Goal: Task Accomplishment & Management: Use online tool/utility

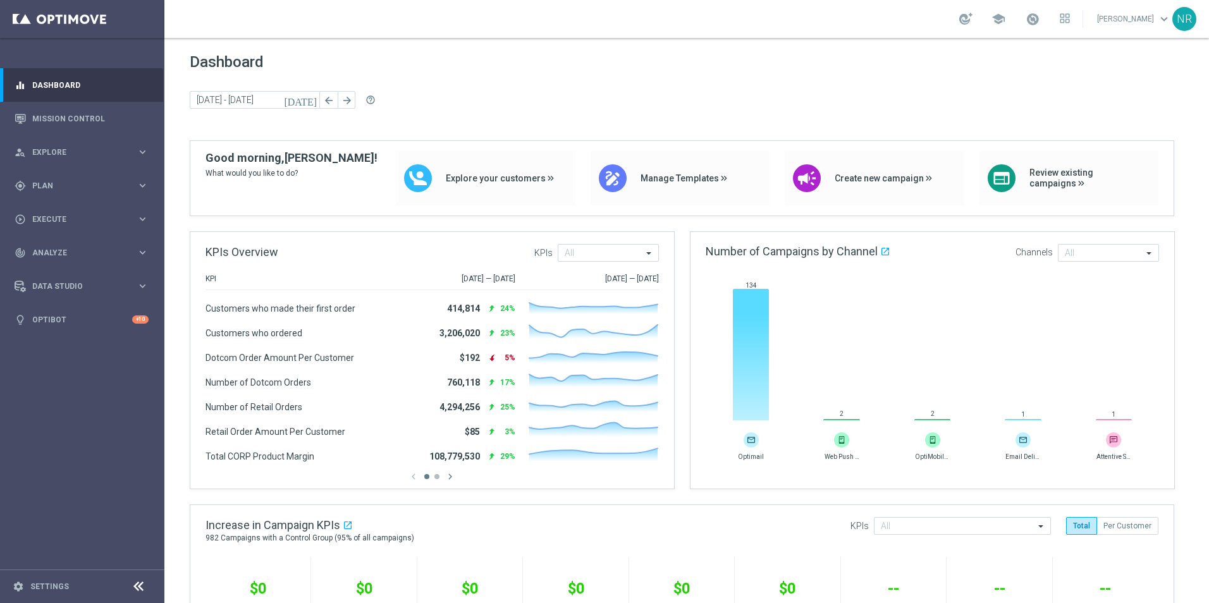
click at [376, 62] on span "Dashboard" at bounding box center [687, 62] width 994 height 18
click at [63, 123] on link "Mission Control" at bounding box center [90, 119] width 116 height 34
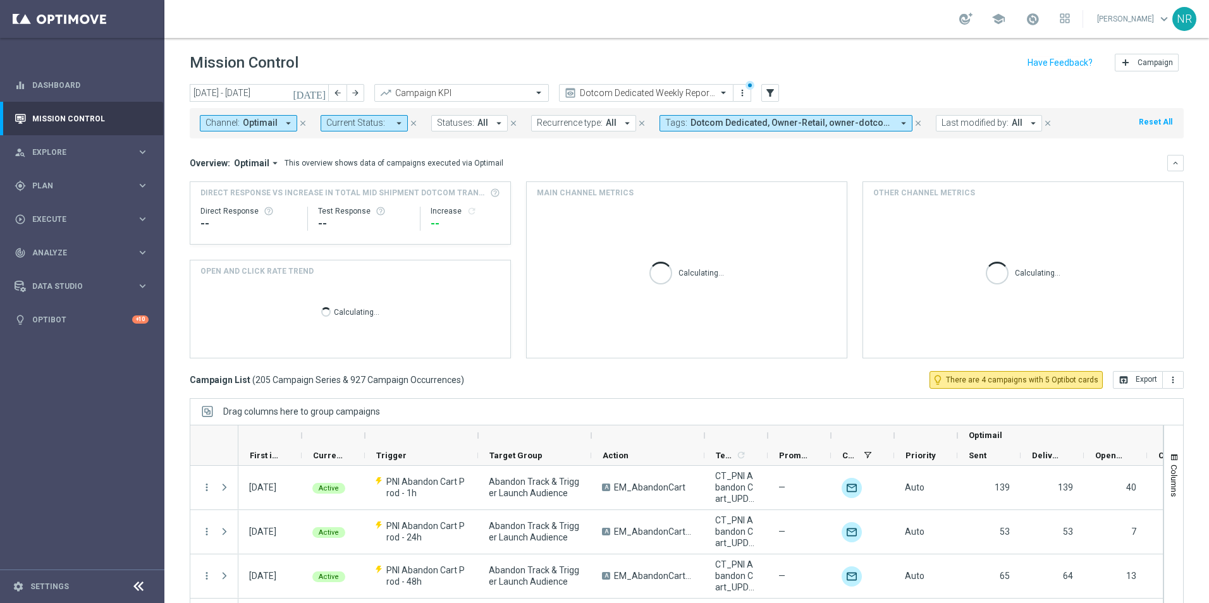
click at [319, 94] on icon "today" at bounding box center [310, 92] width 34 height 11
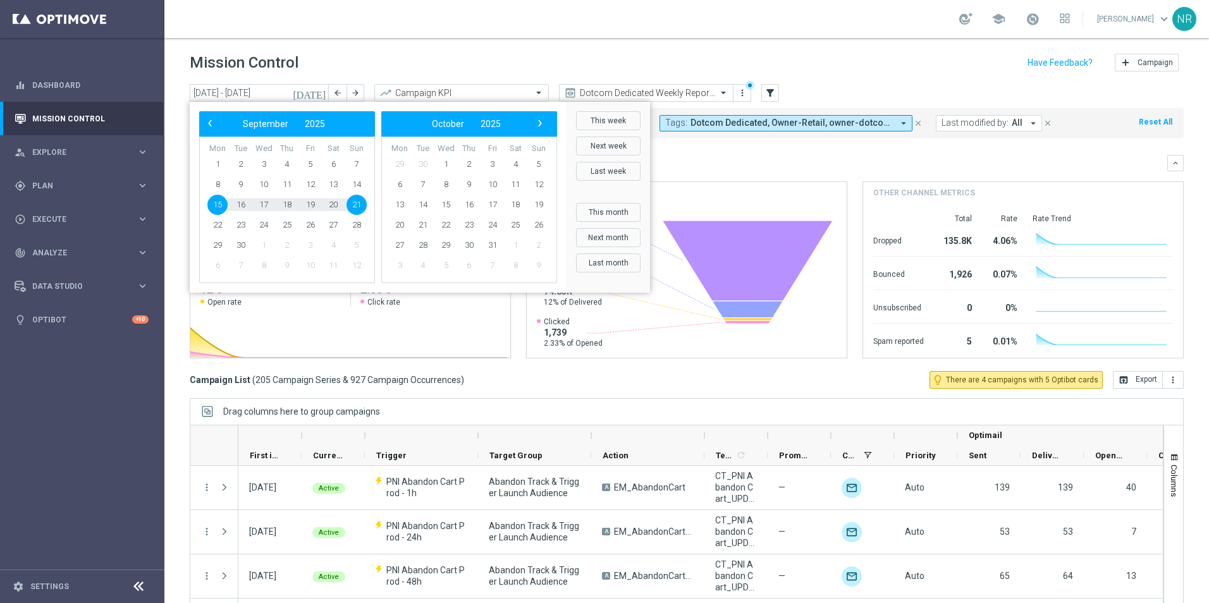
click at [217, 205] on span "15" at bounding box center [217, 205] width 20 height 20
type input "15 Sep 2025 - 15 Sep 2025"
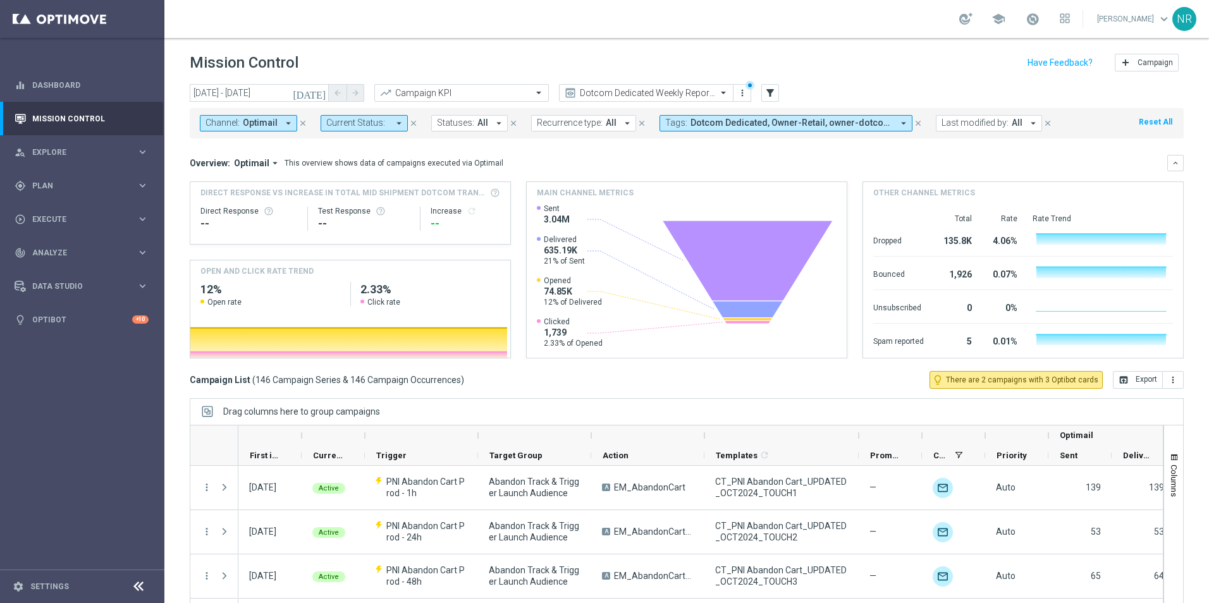
drag, startPoint x: 766, startPoint y: 431, endPoint x: 857, endPoint y: 415, distance: 92.3
click at [857, 415] on div "Drag columns here to group campaigns Drag here to set column labels Optimail" at bounding box center [687, 508] width 994 height 221
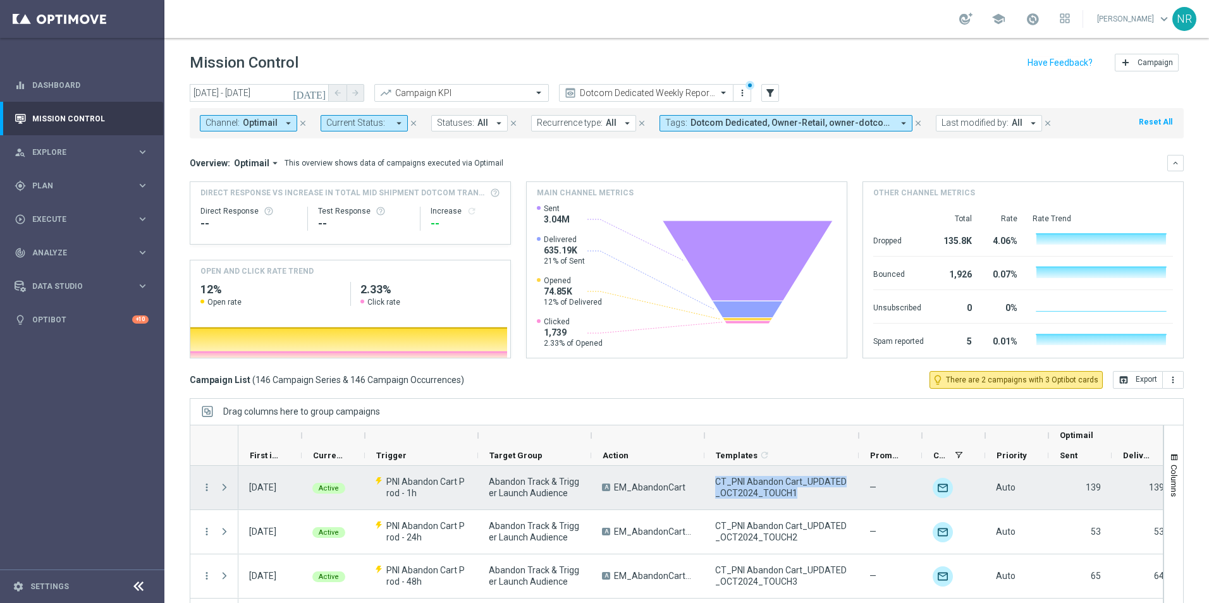
drag, startPoint x: 805, startPoint y: 494, endPoint x: 714, endPoint y: 483, distance: 91.0
click at [714, 483] on div "CT_PNI Abandon Cart_UPDATED_OCT2024_TOUCH1" at bounding box center [781, 488] width 154 height 44
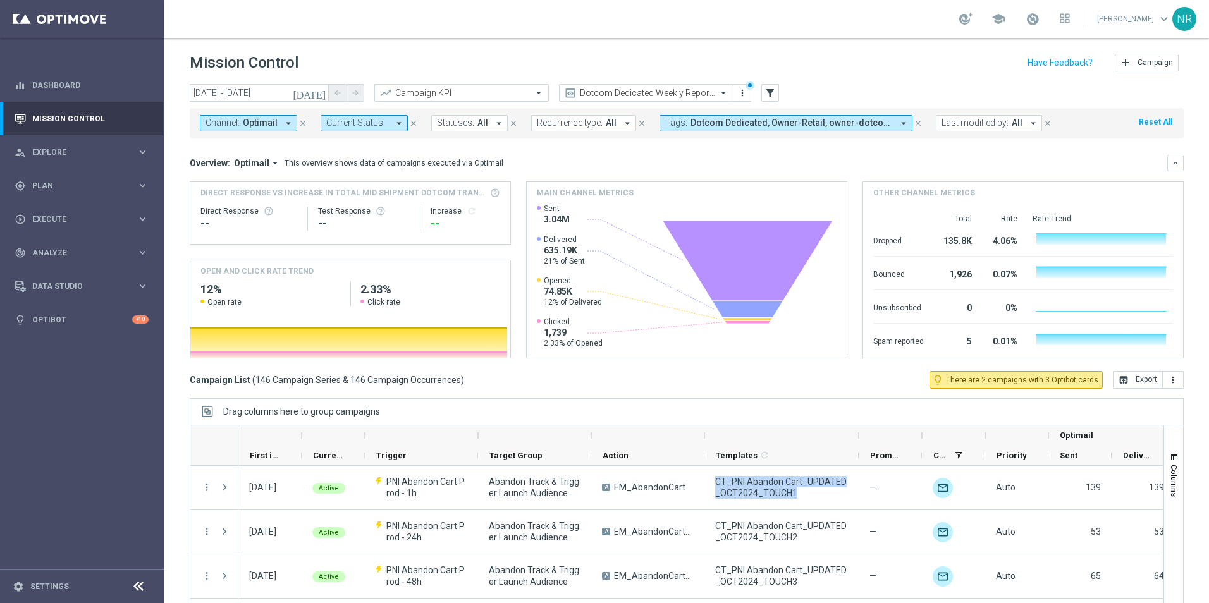
drag, startPoint x: 714, startPoint y: 482, endPoint x: 760, endPoint y: 480, distance: 46.2
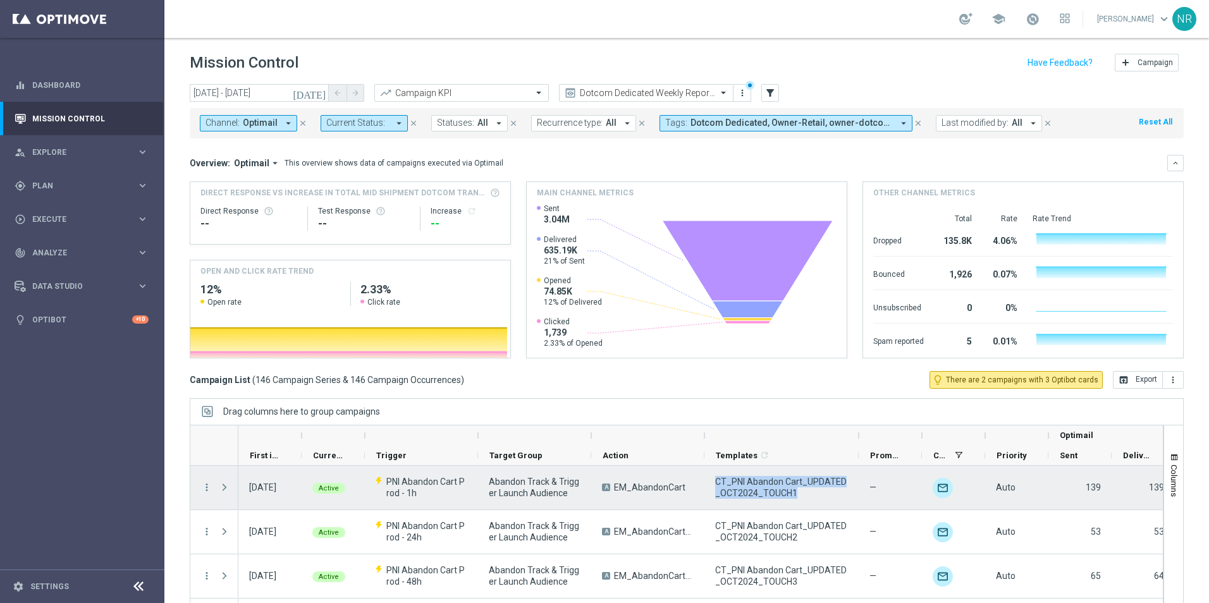
copy span "CT_PNI Abandon Cart_UPDATED_OCT2024_TOUCH1"
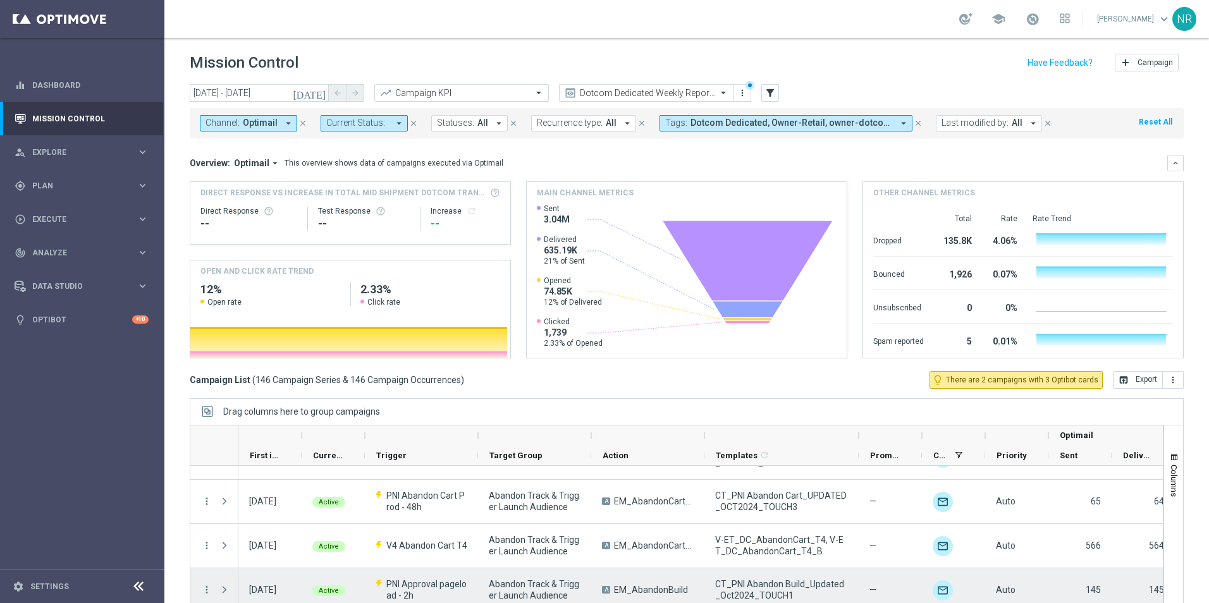
scroll to position [126, 0]
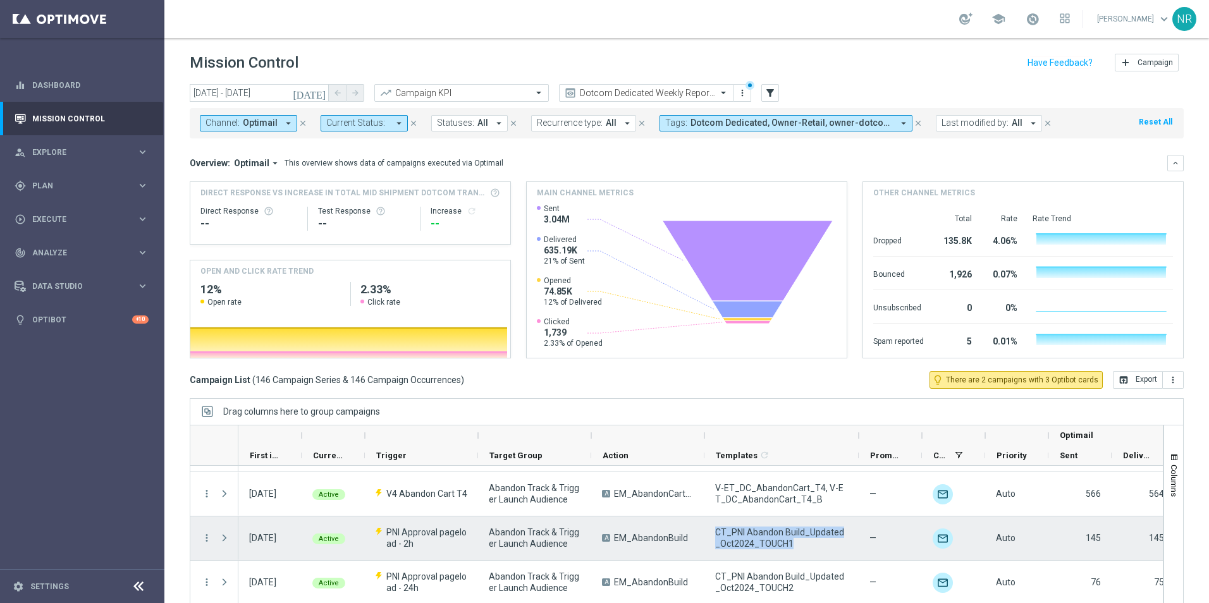
drag, startPoint x: 793, startPoint y: 547, endPoint x: 715, endPoint y: 533, distance: 79.6
click at [714, 534] on div "CT_PNI Abandon Build_Updated_Oct2024_TOUCH1" at bounding box center [781, 538] width 154 height 44
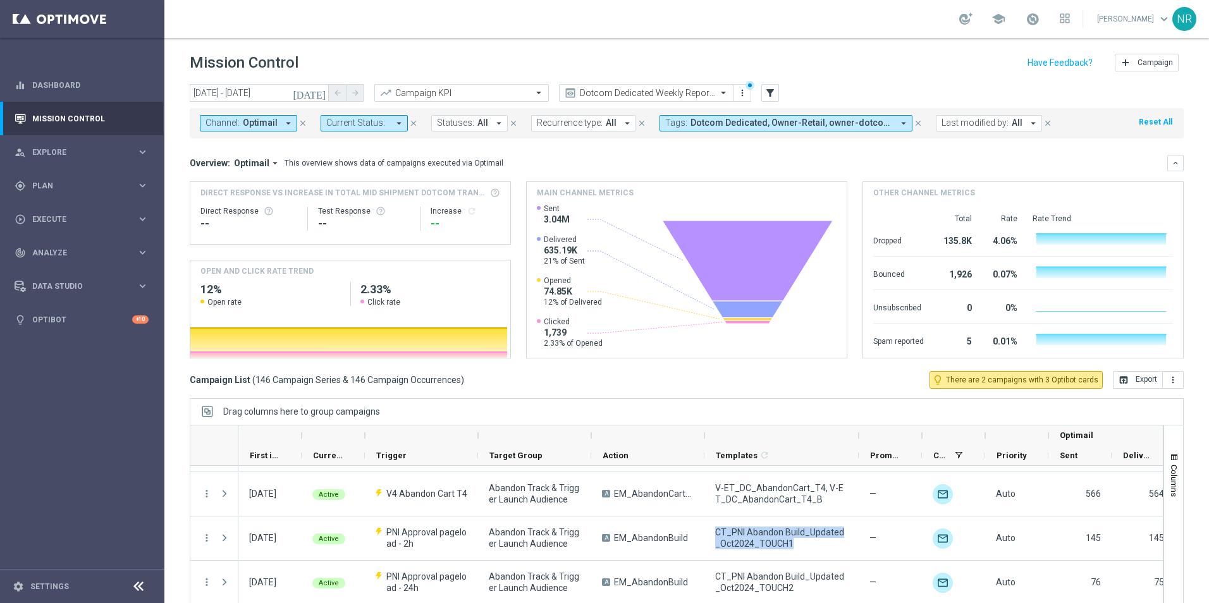
drag, startPoint x: 715, startPoint y: 533, endPoint x: 737, endPoint y: 532, distance: 22.2
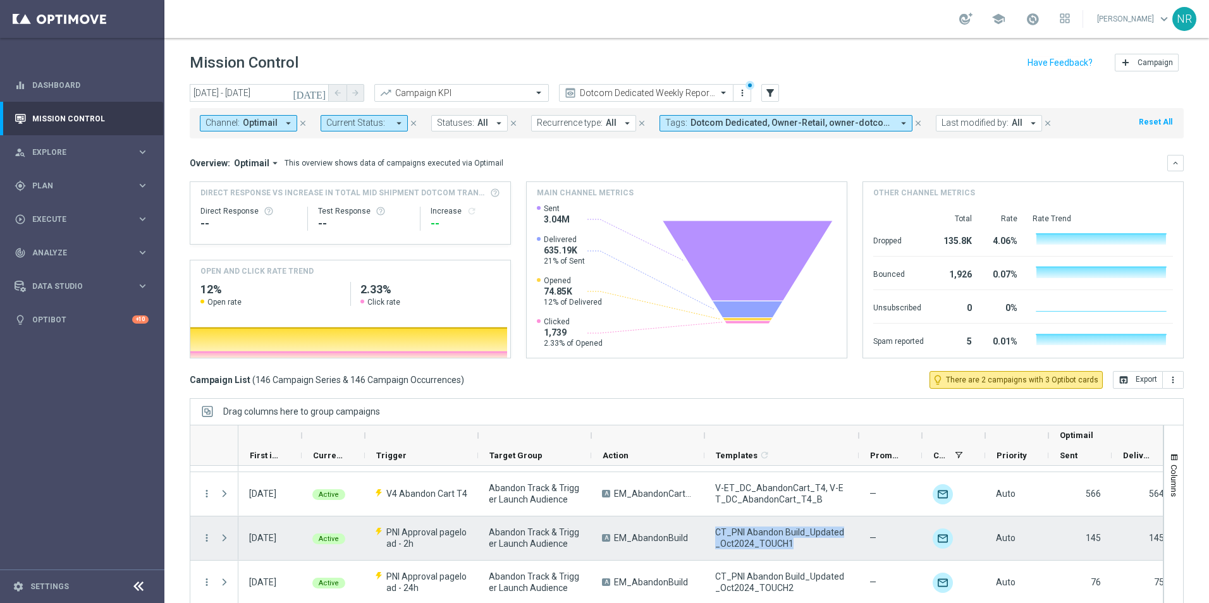
copy span "CT_PNI Abandon Build_Updated_Oct2024_TOUCH1"
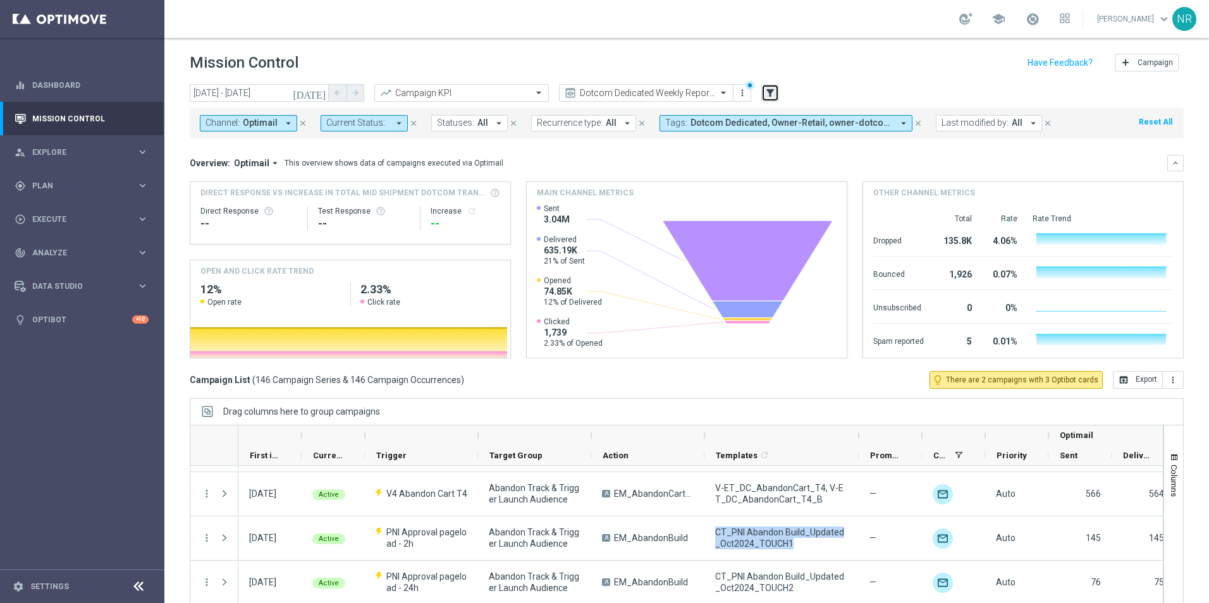
click at [767, 91] on icon "filter_alt" at bounding box center [769, 92] width 11 height 11
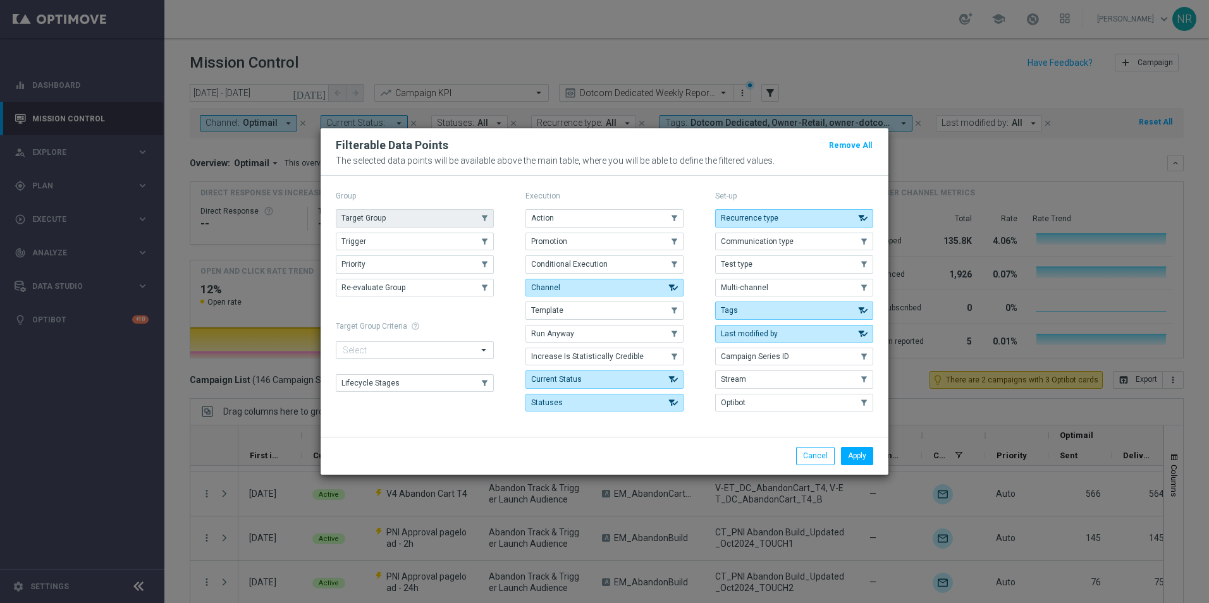
click at [432, 215] on button "Target Group" at bounding box center [415, 218] width 158 height 18
click at [844, 451] on button "Apply" at bounding box center [857, 456] width 32 height 18
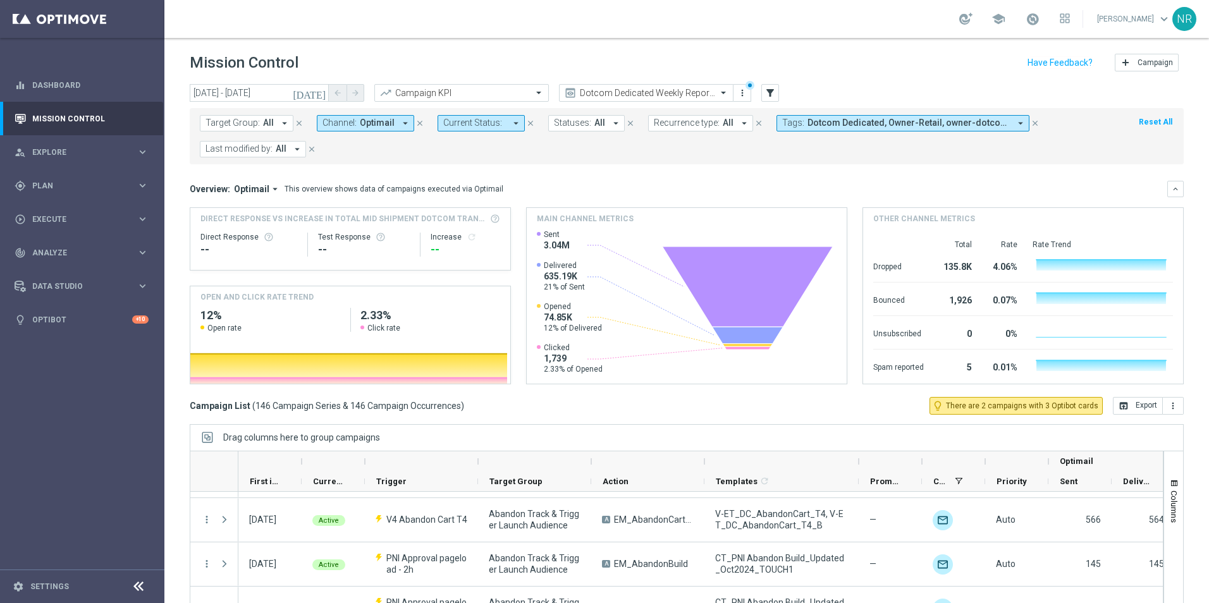
click at [255, 118] on span "Target Group:" at bounding box center [232, 123] width 54 height 11
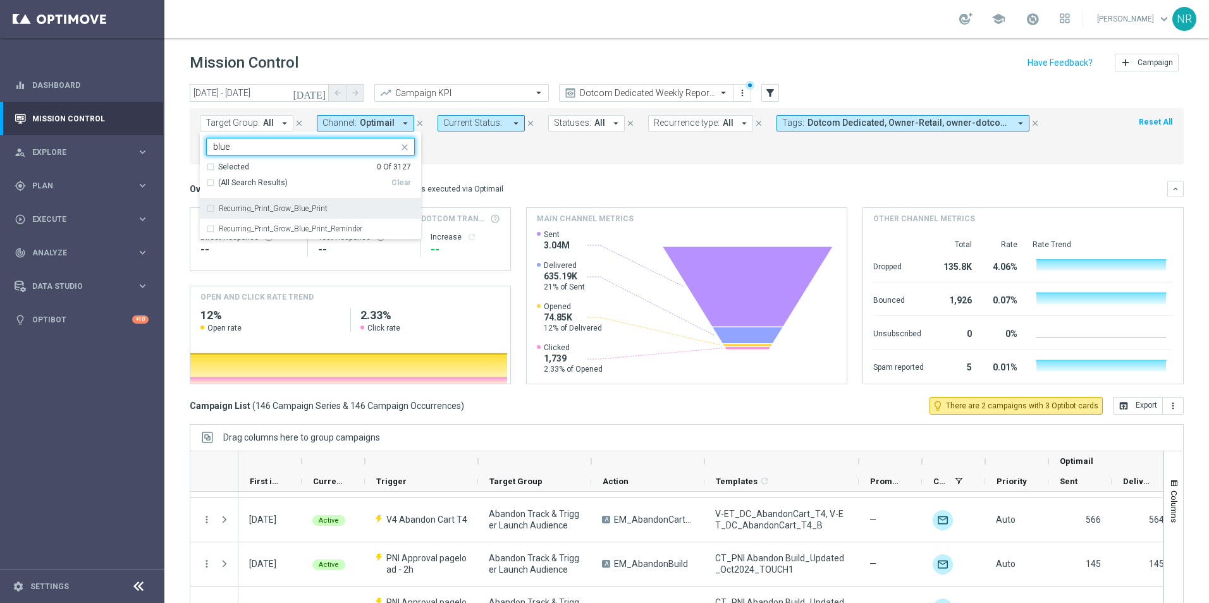
click at [290, 209] on label "Recurring_Print_Grow_Blue_Print" at bounding box center [273, 209] width 109 height 8
type input "blue"
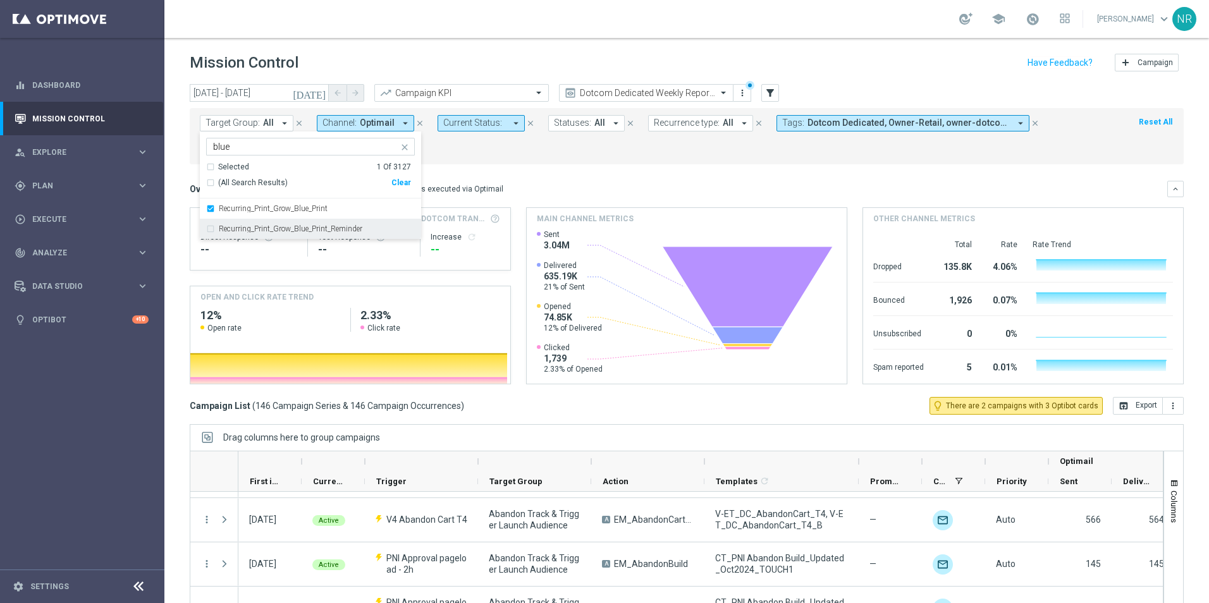
click at [286, 224] on div "Recurring_Print_Grow_Blue_Print_Reminder" at bounding box center [310, 229] width 209 height 20
click at [599, 193] on div "Overview: Optimail arrow_drop_down This overview shows data of campaigns execut…" at bounding box center [678, 188] width 977 height 11
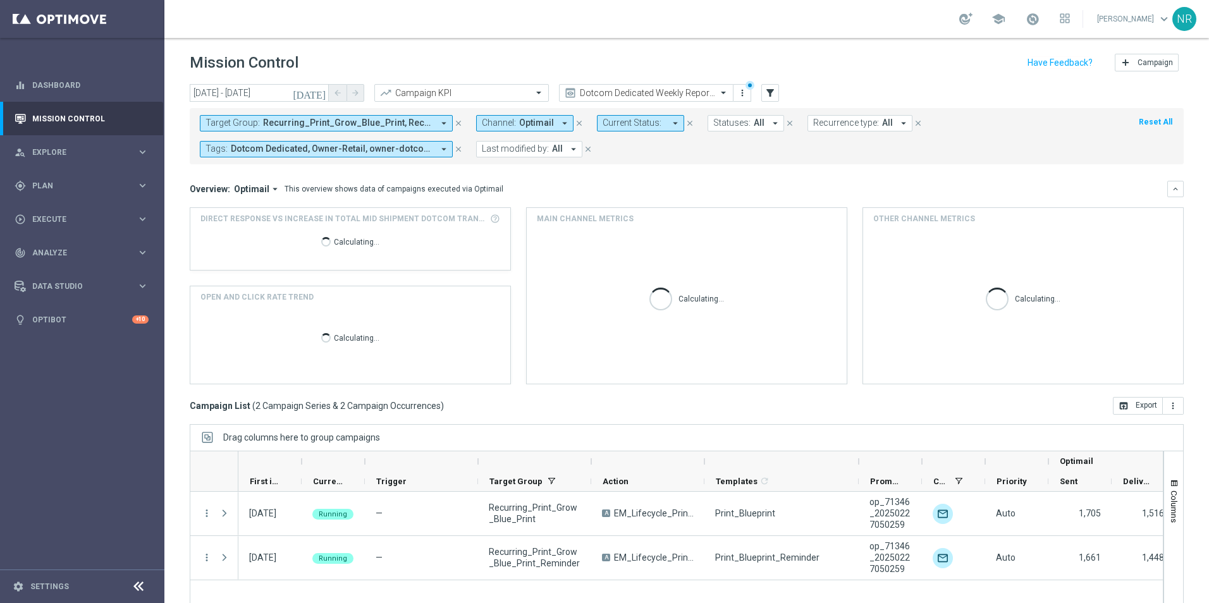
scroll to position [0, 0]
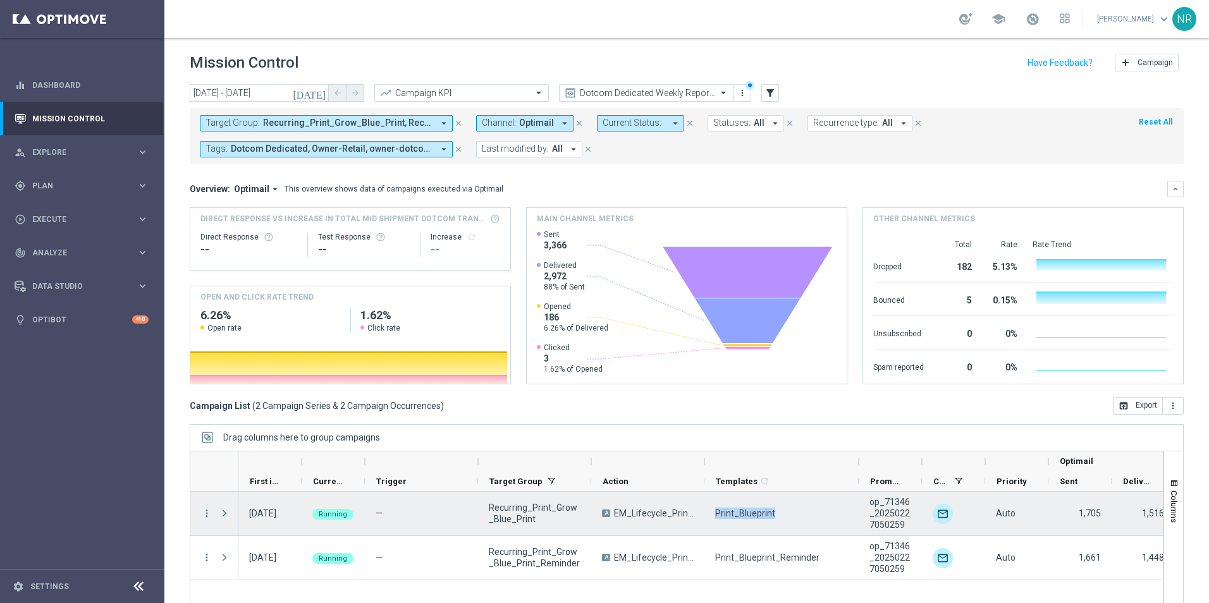
drag, startPoint x: 787, startPoint y: 510, endPoint x: 716, endPoint y: 513, distance: 71.5
click at [716, 513] on div "Print_Blueprint" at bounding box center [781, 514] width 154 height 44
copy span "Print_Blueprint"
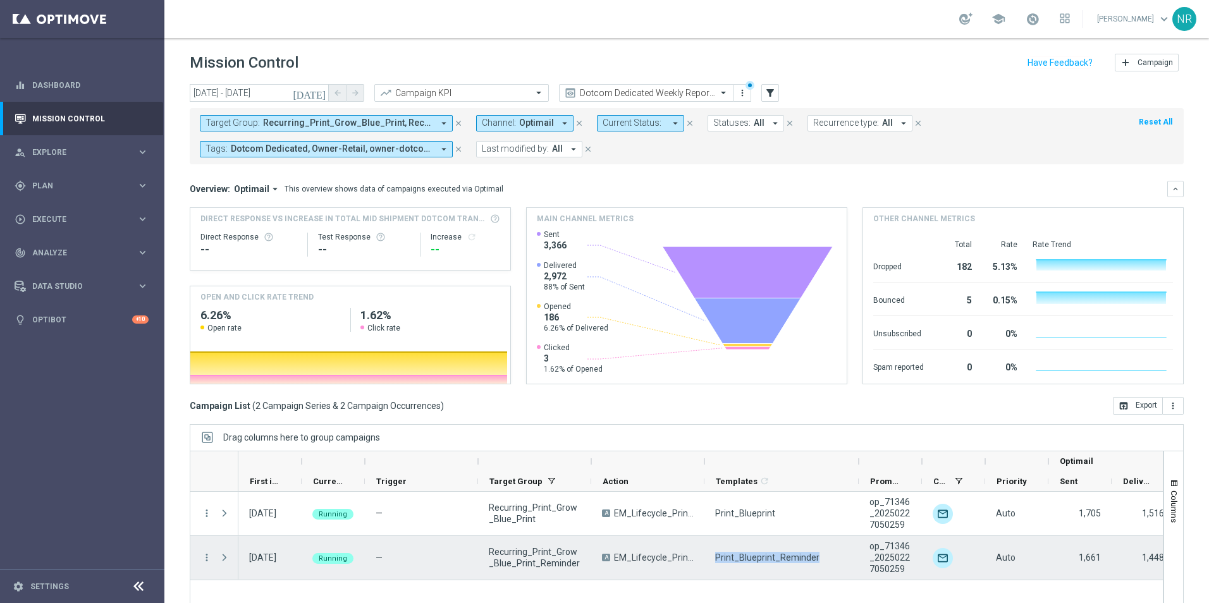
drag, startPoint x: 714, startPoint y: 554, endPoint x: 829, endPoint y: 553, distance: 114.4
click at [829, 553] on div "Print_Blueprint_Reminder" at bounding box center [781, 558] width 154 height 44
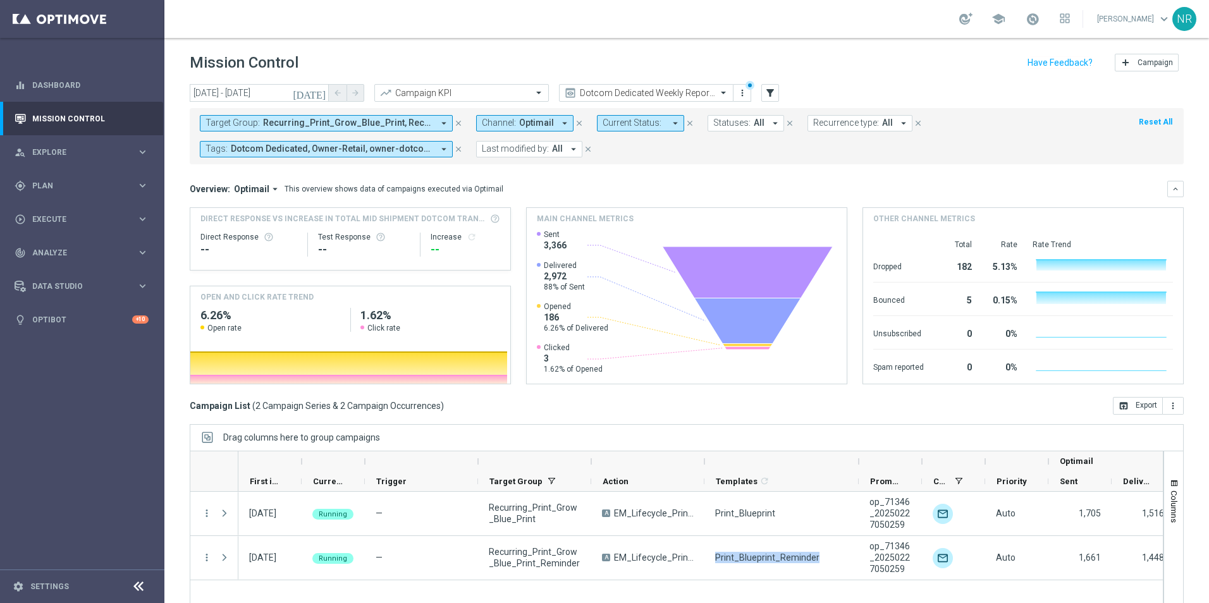
drag, startPoint x: 829, startPoint y: 553, endPoint x: 771, endPoint y: 557, distance: 58.3
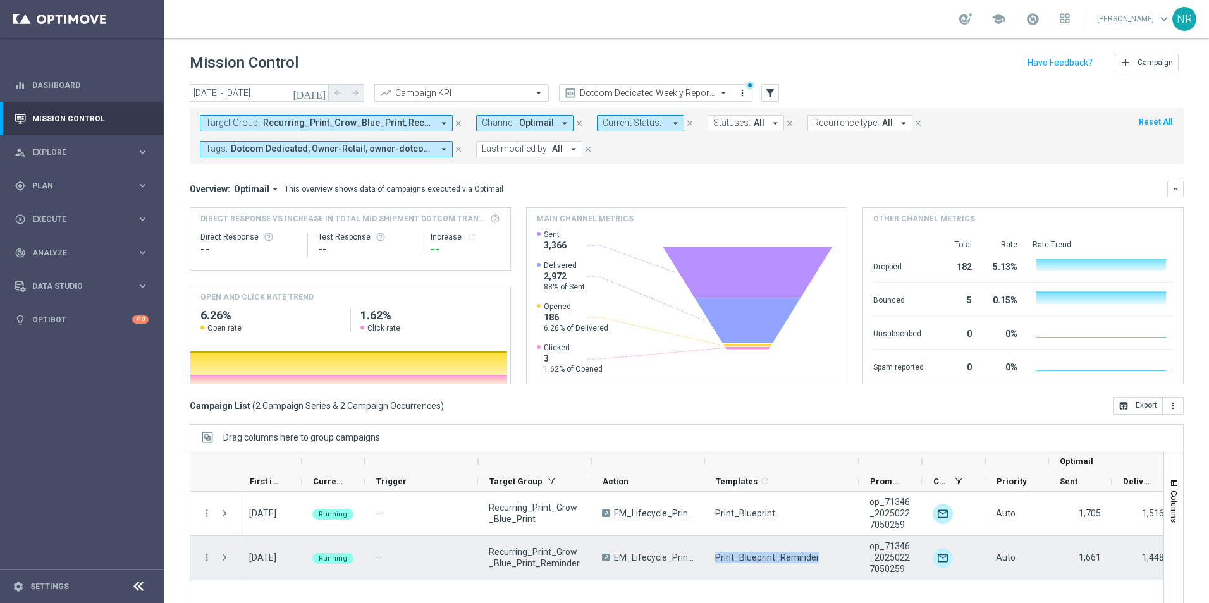
copy span "Print_Blueprint_Reminder"
